Goal: Book appointment/travel/reservation

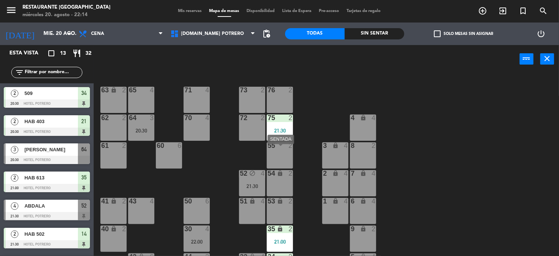
scroll to position [106, 0]
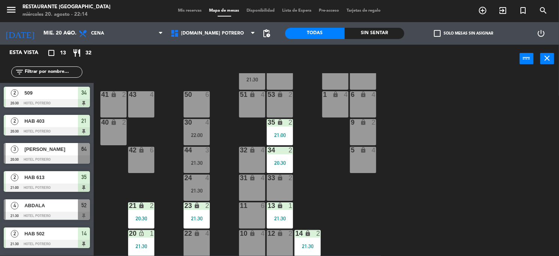
click at [69, 159] on div at bounding box center [47, 159] width 86 height 8
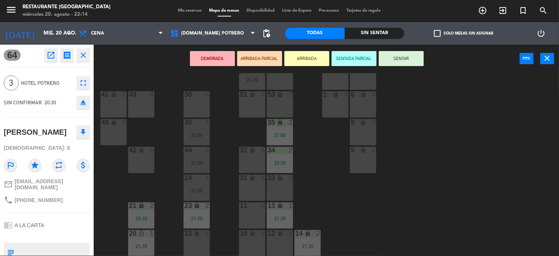
click at [419, 187] on div "65 4 71 4 73 2 76 2 63 lock 2 64 3 20:30 62 2 70 4 72 2 75 2 21:30 4 lock 4 55 …" at bounding box center [329, 164] width 460 height 183
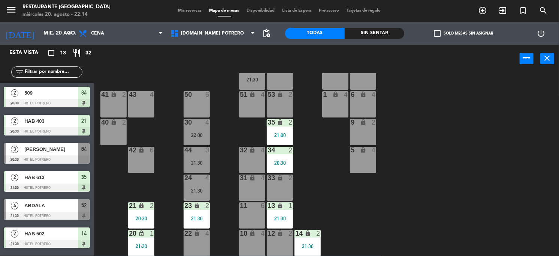
click at [83, 208] on span "52" at bounding box center [83, 205] width 5 height 9
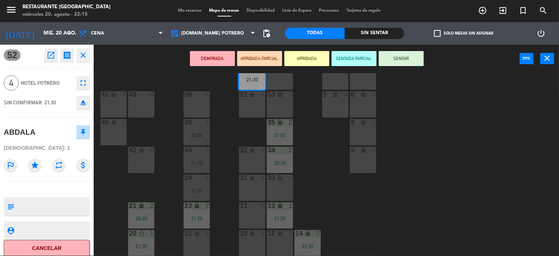
click at [403, 56] on button "SENTAR" at bounding box center [401, 58] width 45 height 15
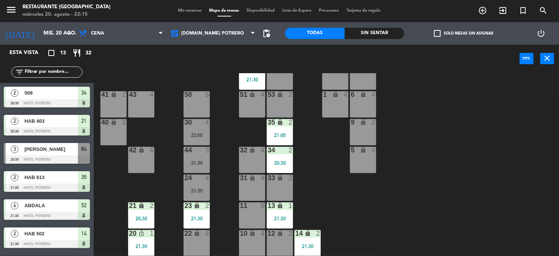
click at [61, 155] on div at bounding box center [47, 159] width 86 height 8
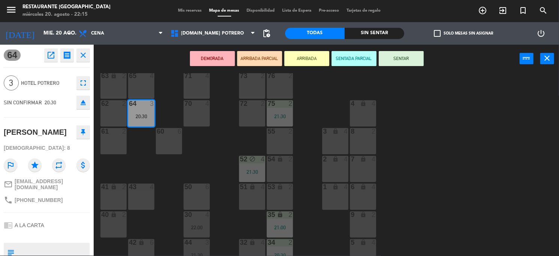
scroll to position [12, 0]
click at [410, 108] on div "65 4 71 4 73 2 76 2 63 lock 2 64 3 20:30 62 2 70 4 72 2 75 2 21:30 4 lock 4 55 …" at bounding box center [329, 164] width 460 height 183
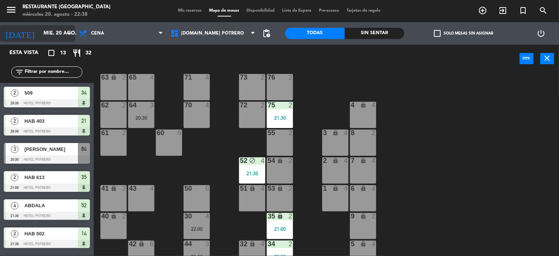
click at [69, 32] on icon "arrow_drop_down" at bounding box center [68, 33] width 9 height 9
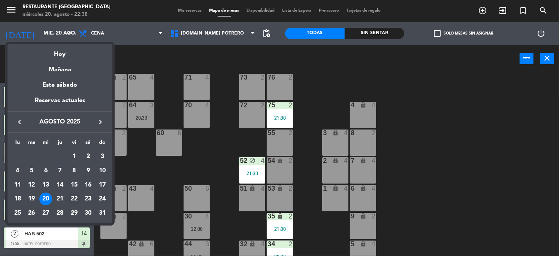
click at [69, 199] on div "22" at bounding box center [74, 198] width 13 height 13
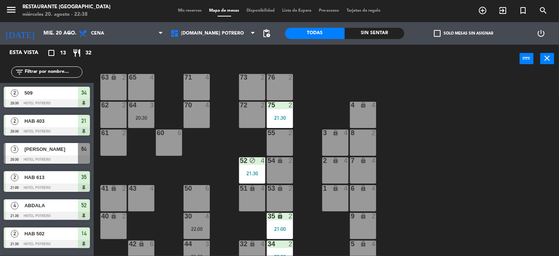
type input "vie. 22 ago."
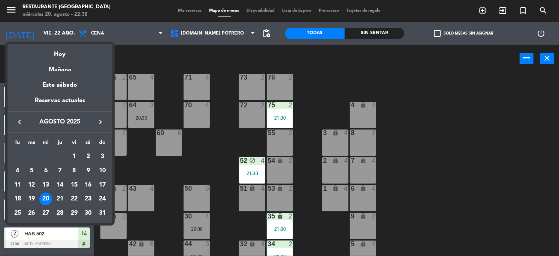
scroll to position [0, 0]
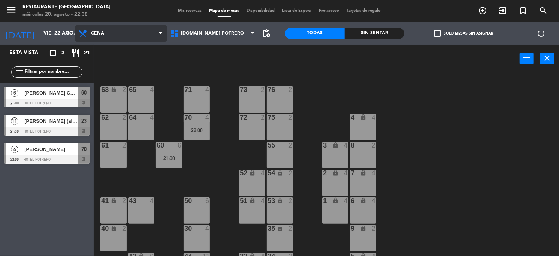
click at [161, 34] on icon at bounding box center [160, 33] width 3 height 6
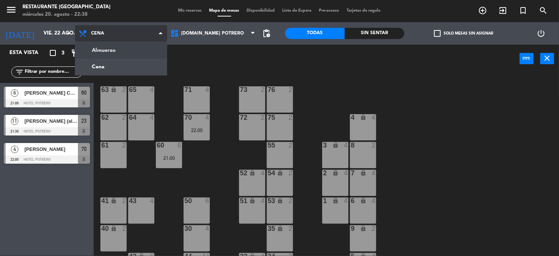
click at [125, 52] on ng-component "menu Restaurante Hotel Potrero miércoles 20. agosto - 22:38 Mis reservas Mapa d…" at bounding box center [279, 128] width 559 height 256
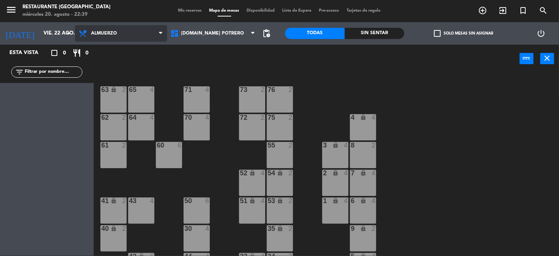
click at [160, 31] on icon at bounding box center [160, 33] width 3 height 6
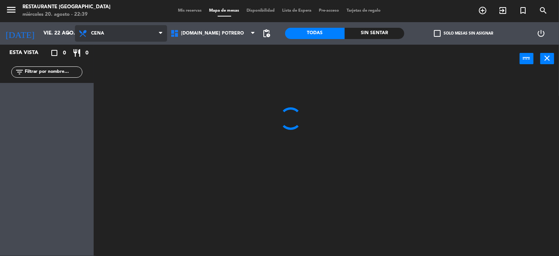
click at [107, 63] on ng-component "menu Restaurante Hotel Potrero miércoles 20. agosto - 22:39 Mis reservas Mapa d…" at bounding box center [279, 128] width 559 height 256
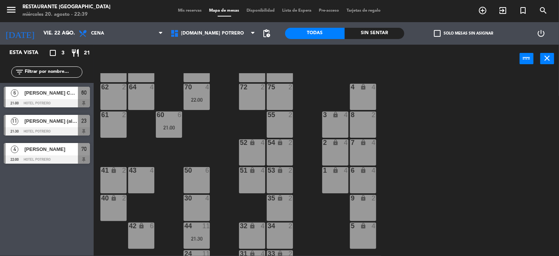
scroll to position [47, 0]
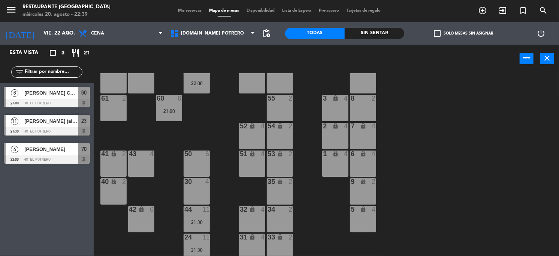
click at [249, 157] on div "lock" at bounding box center [252, 153] width 12 height 7
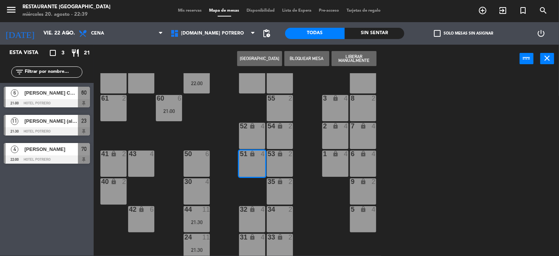
click at [265, 61] on button "[GEOGRAPHIC_DATA]" at bounding box center [259, 58] width 45 height 15
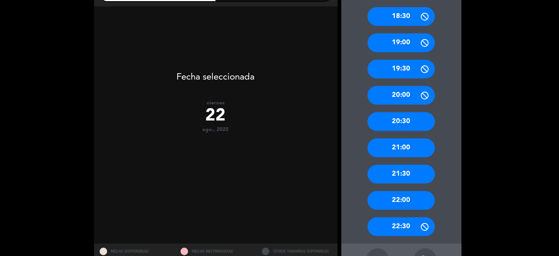
scroll to position [141, 0]
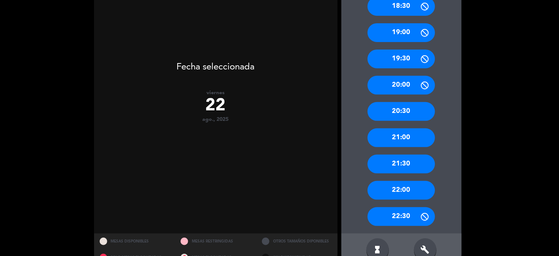
click at [394, 162] on div "21:30" at bounding box center [401, 163] width 67 height 19
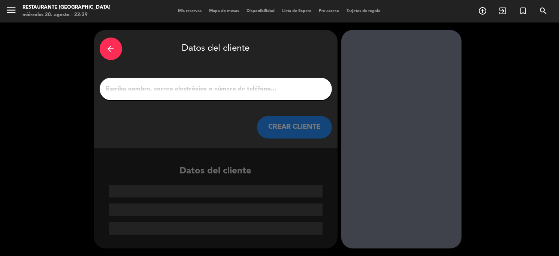
click at [124, 90] on input "1" at bounding box center [215, 89] width 221 height 10
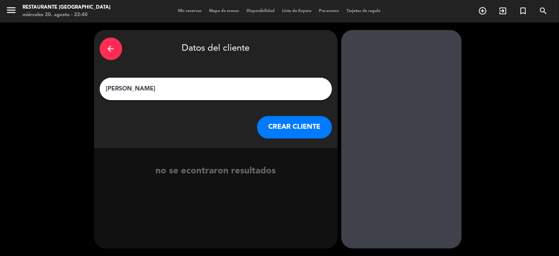
type input "[PERSON_NAME]"
click at [310, 128] on button "CREAR CLIENTE" at bounding box center [294, 127] width 75 height 22
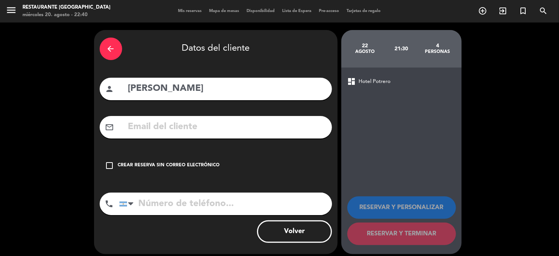
click at [108, 166] on icon "check_box_outline_blank" at bounding box center [109, 165] width 9 height 9
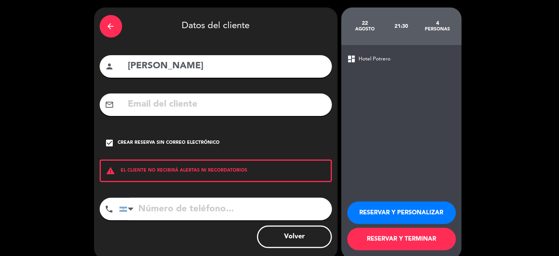
scroll to position [33, 0]
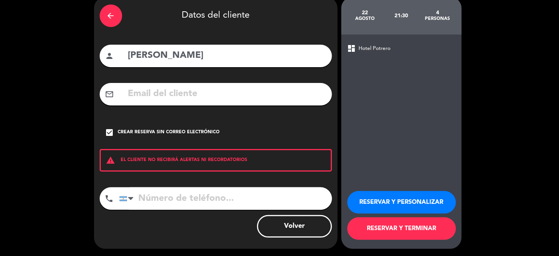
click at [413, 232] on button "RESERVAR Y TERMINAR" at bounding box center [401, 228] width 109 height 22
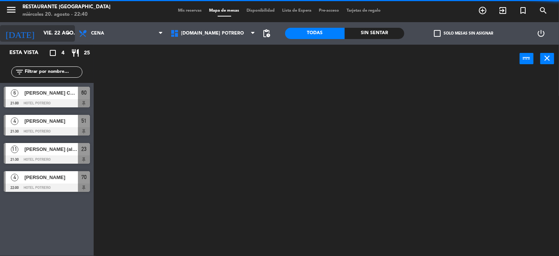
click at [67, 32] on icon "arrow_drop_down" at bounding box center [68, 33] width 9 height 9
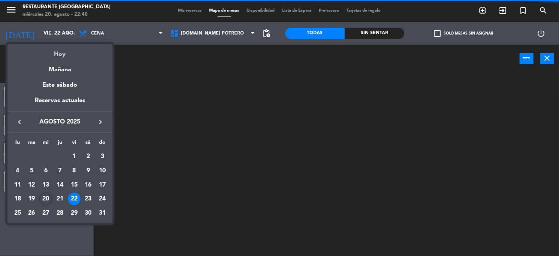
click at [48, 47] on div "Hoy" at bounding box center [59, 51] width 105 height 15
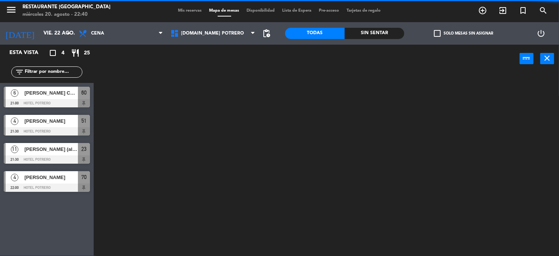
type input "mié. 20 ago."
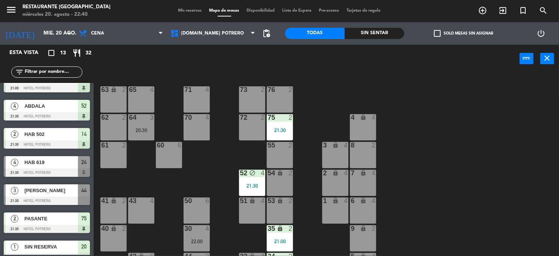
scroll to position [141, 0]
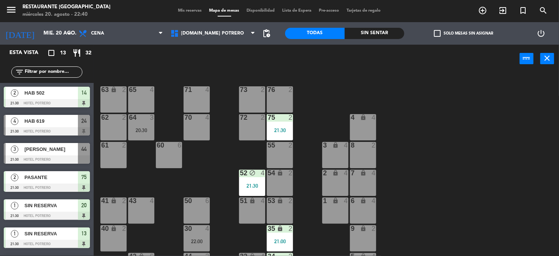
click at [65, 122] on span "HAB 619" at bounding box center [51, 121] width 54 height 8
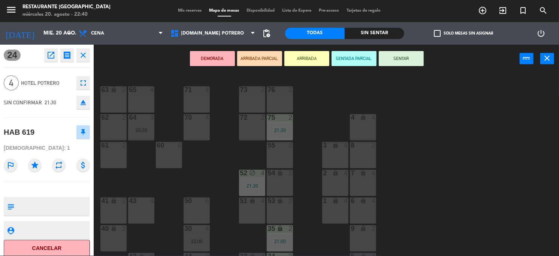
click at [418, 58] on button "SENTAR" at bounding box center [401, 58] width 45 height 15
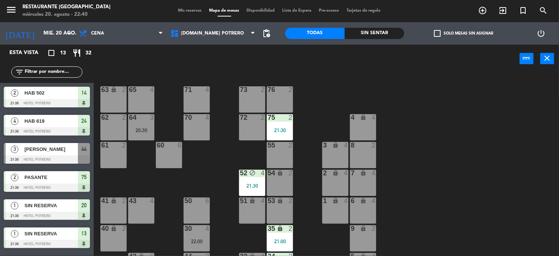
click at [69, 152] on span "[PERSON_NAME]" at bounding box center [51, 149] width 54 height 8
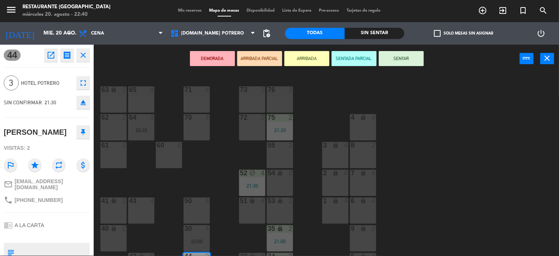
click at [392, 59] on button "SENTAR" at bounding box center [401, 58] width 45 height 15
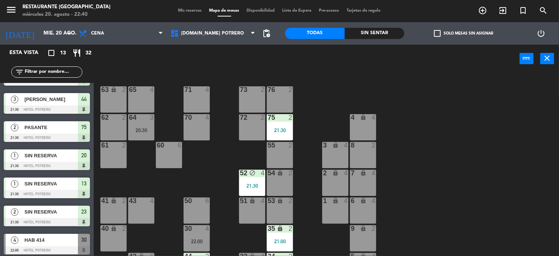
scroll to position [193, 0]
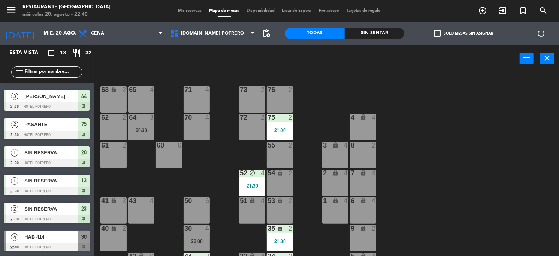
click at [70, 244] on div at bounding box center [47, 247] width 86 height 8
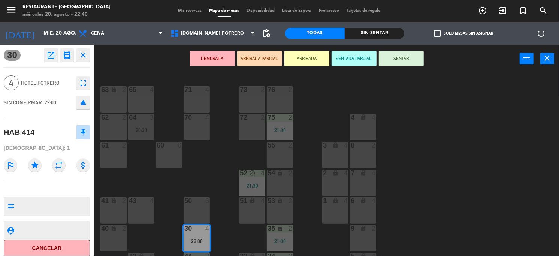
click at [390, 60] on button "SENTAR" at bounding box center [401, 58] width 45 height 15
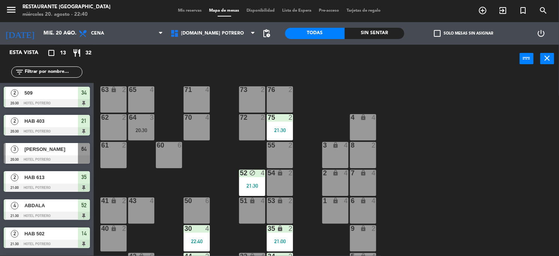
scroll to position [103, 0]
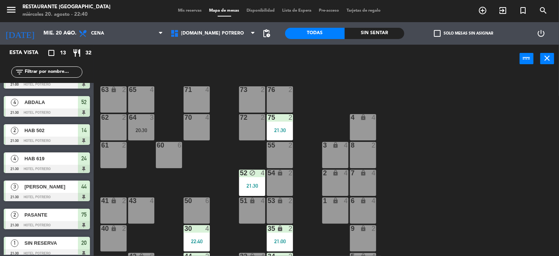
click at [359, 112] on div "65 4 71 4 73 2 76 2 63 lock 2 64 3 20:30 62 2 70 4 72 2 75 2 21:30 4 lock 4 55 …" at bounding box center [329, 164] width 460 height 183
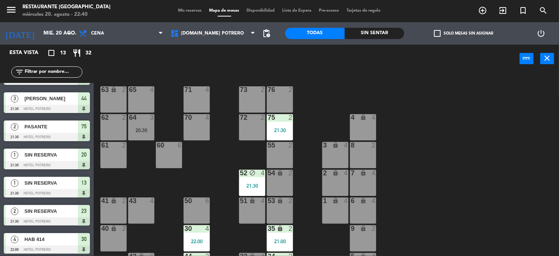
scroll to position [193, 0]
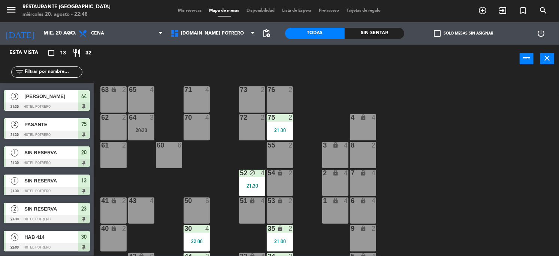
click at [486, 127] on div "65 4 71 4 73 2 76 2 63 lock 2 64 3 20:30 62 2 70 4 72 2 75 2 21:30 4 lock 4 55 …" at bounding box center [329, 164] width 460 height 183
